Goal: Navigation & Orientation: Find specific page/section

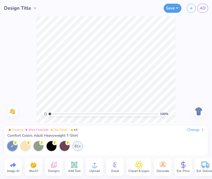
click at [194, 127] on div "Trending Most Favorited Top Rated 4.9 Change Comfort Colors Adult Heavyweight T…" at bounding box center [106, 140] width 204 height 29
click at [198, 131] on div "Change" at bounding box center [197, 130] width 18 height 5
click at [195, 130] on div "Change" at bounding box center [197, 130] width 18 height 5
